Goal: Information Seeking & Learning: Learn about a topic

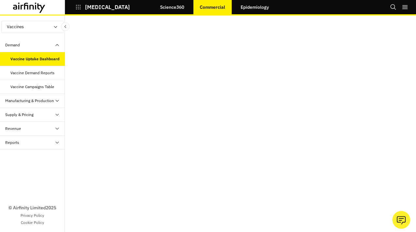
click at [176, 7] on link "Science360" at bounding box center [172, 7] width 37 height 16
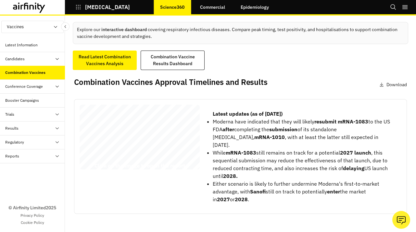
click at [179, 137] on span "Vaccines’ Approval Timelines," at bounding box center [132, 133] width 99 height 7
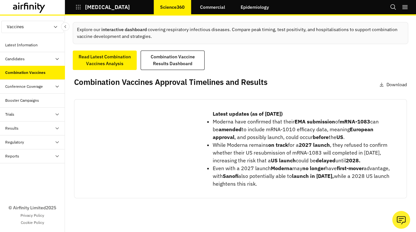
click at [139, 137] on div at bounding box center [140, 137] width 120 height 65
click at [105, 143] on span "Results, and Future Market" at bounding box center [128, 143] width 90 height 7
